Goal: Contribute content: Contribute content

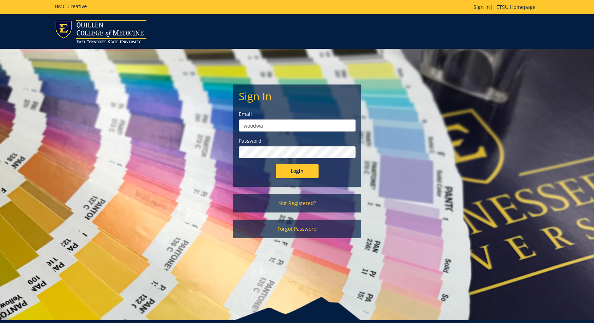
type input "[EMAIL_ADDRESS][DOMAIN_NAME]"
click at [292, 168] on input "Login" at bounding box center [297, 171] width 43 height 14
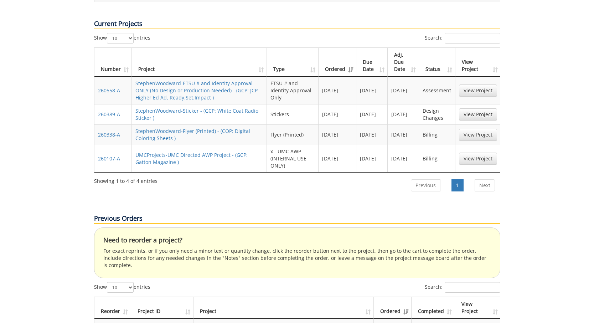
scroll to position [381, 0]
click at [208, 107] on link "StephenWoodward-Sticker - (GCP: White Coat Radio Sticker )" at bounding box center [196, 114] width 123 height 14
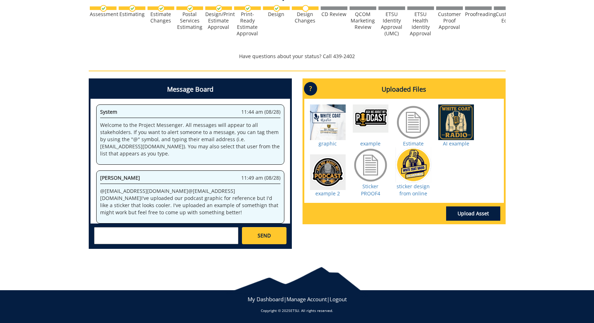
scroll to position [1159, 0]
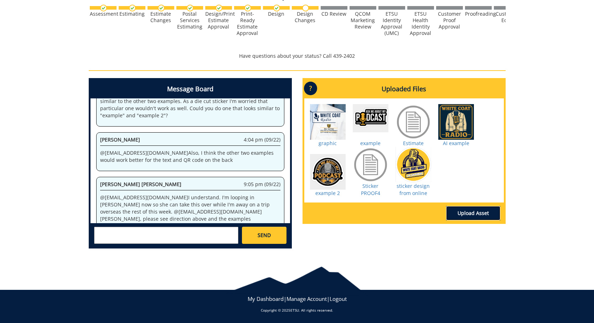
click at [458, 214] on link "Upload Asset" at bounding box center [473, 213] width 54 height 14
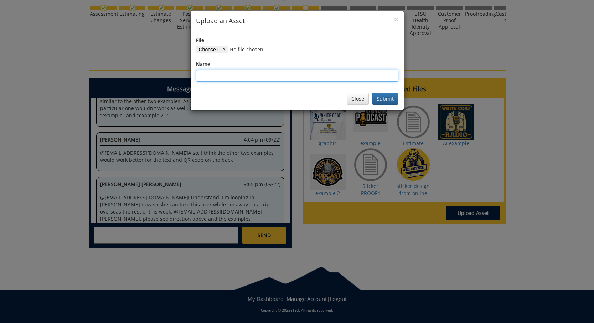
click at [321, 76] on input "Name" at bounding box center [297, 76] width 203 height 12
type input "sticker design from online v2"
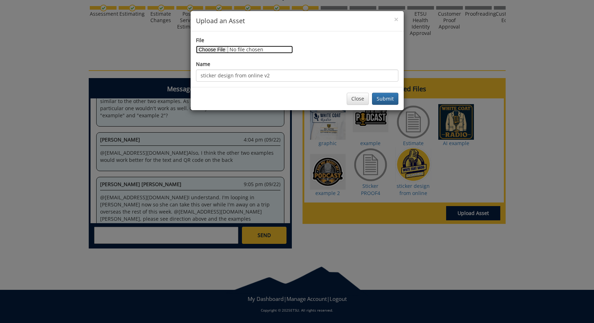
click at [210, 50] on input "File" at bounding box center [244, 50] width 97 height 8
type input "C:\fakepath\Screenshot [DATE] 2.06.59 PM.png"
click at [393, 96] on button "Submit" at bounding box center [385, 99] width 26 height 12
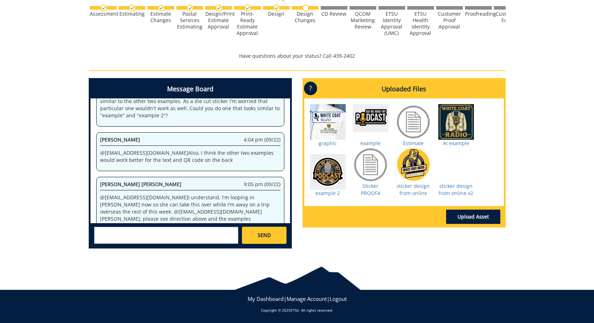
click at [182, 236] on textarea at bounding box center [166, 235] width 144 height 17
click at [211, 239] on textarea "@[EMAIL_ADDRESS][DOMAIN_NAME] Corrected version uploaded. Please Let me know if…" at bounding box center [166, 235] width 144 height 17
type textarea "@[EMAIL_ADDRESS][DOMAIN_NAME] Corrected version uploaded. Please Let me know if…"
click at [262, 233] on span "SEND" at bounding box center [264, 235] width 13 height 7
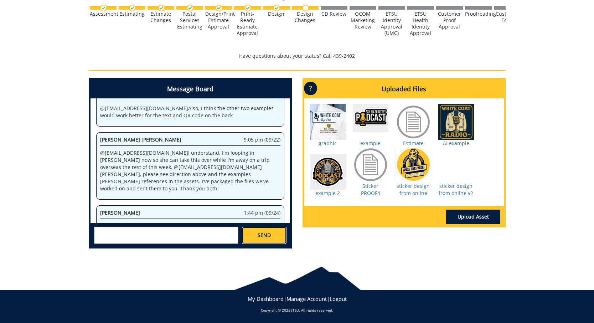
scroll to position [1293, 0]
